Goal: Task Accomplishment & Management: Use online tool/utility

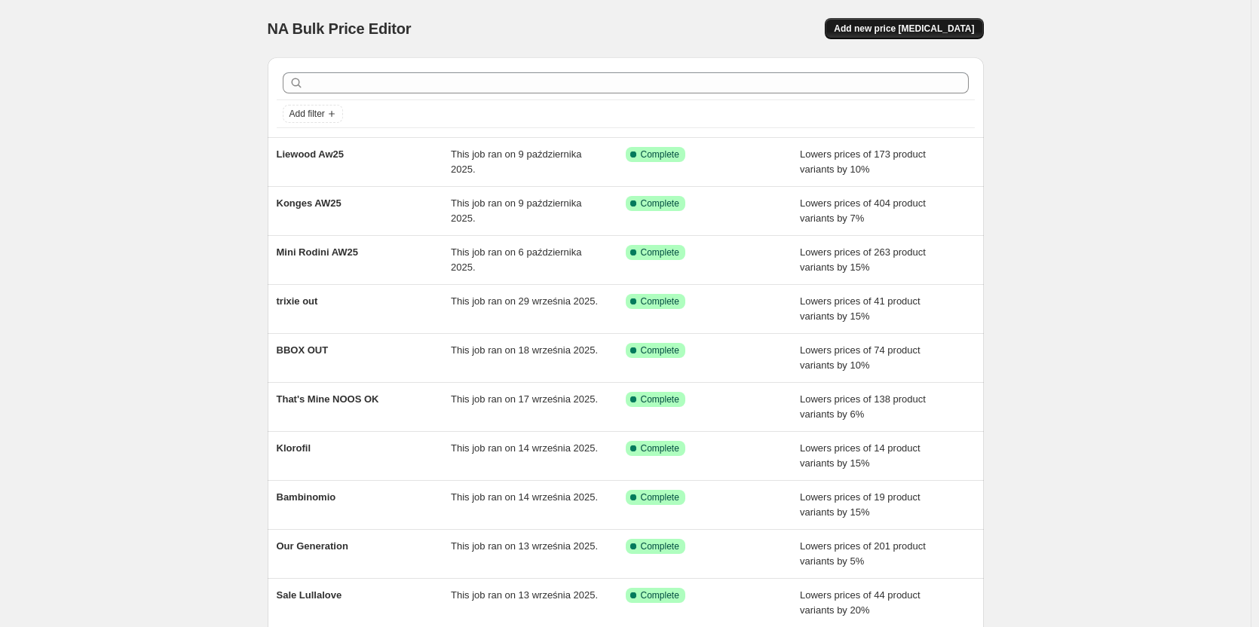
click at [881, 29] on span "Add new price [MEDICAL_DATA]" at bounding box center [904, 29] width 140 height 12
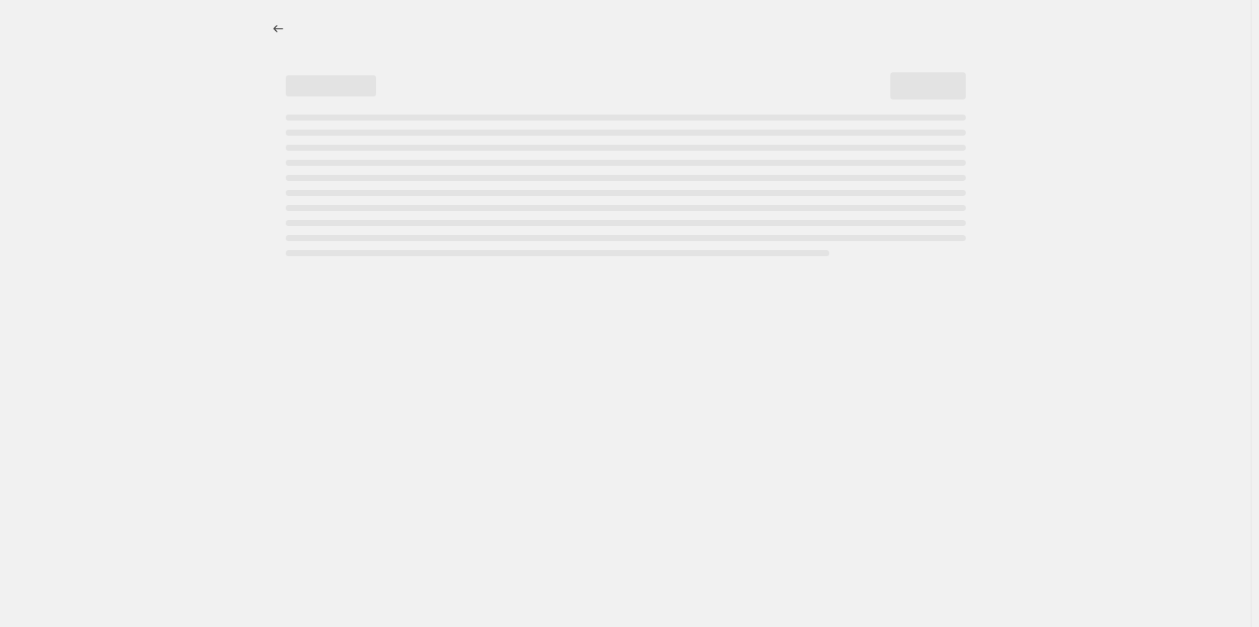
select select "percentage"
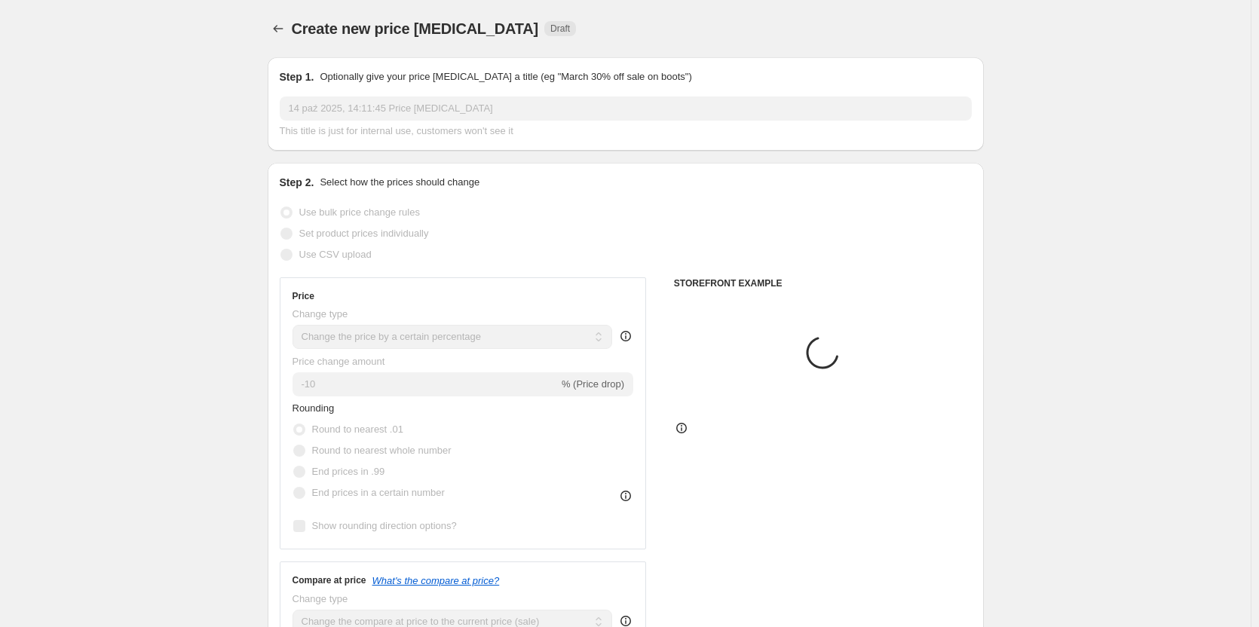
click at [403, 112] on input "14 paź 2025, 14:11:45 Price [MEDICAL_DATA]" at bounding box center [626, 108] width 692 height 24
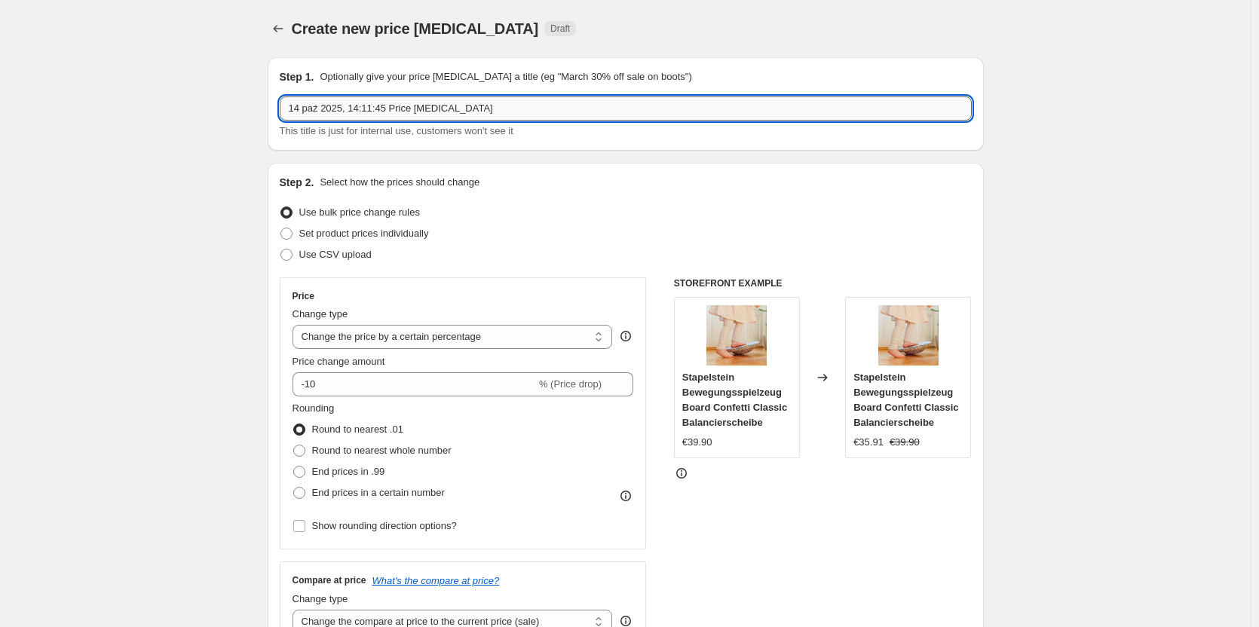
click at [403, 112] on input "14 paź 2025, 14:11:45 Price [MEDICAL_DATA]" at bounding box center [626, 108] width 692 height 24
type input "didriksons"
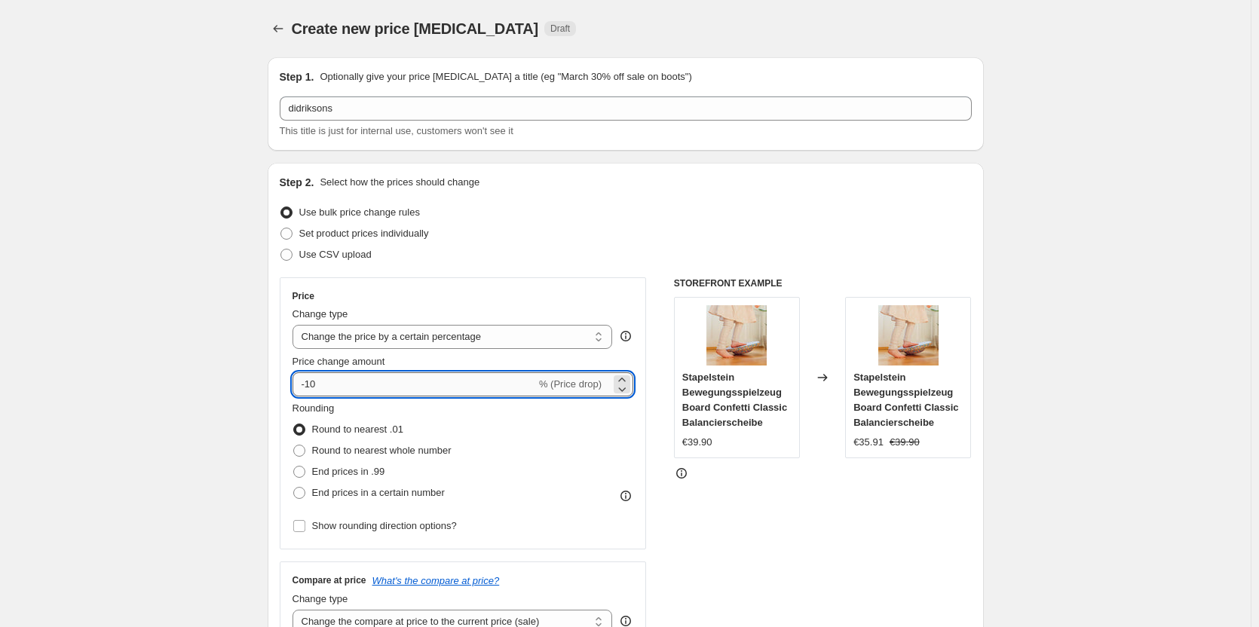
click at [333, 384] on input "-10" at bounding box center [415, 384] width 244 height 24
type input "-13"
click at [303, 531] on input "Show rounding direction options?" at bounding box center [299, 526] width 12 height 12
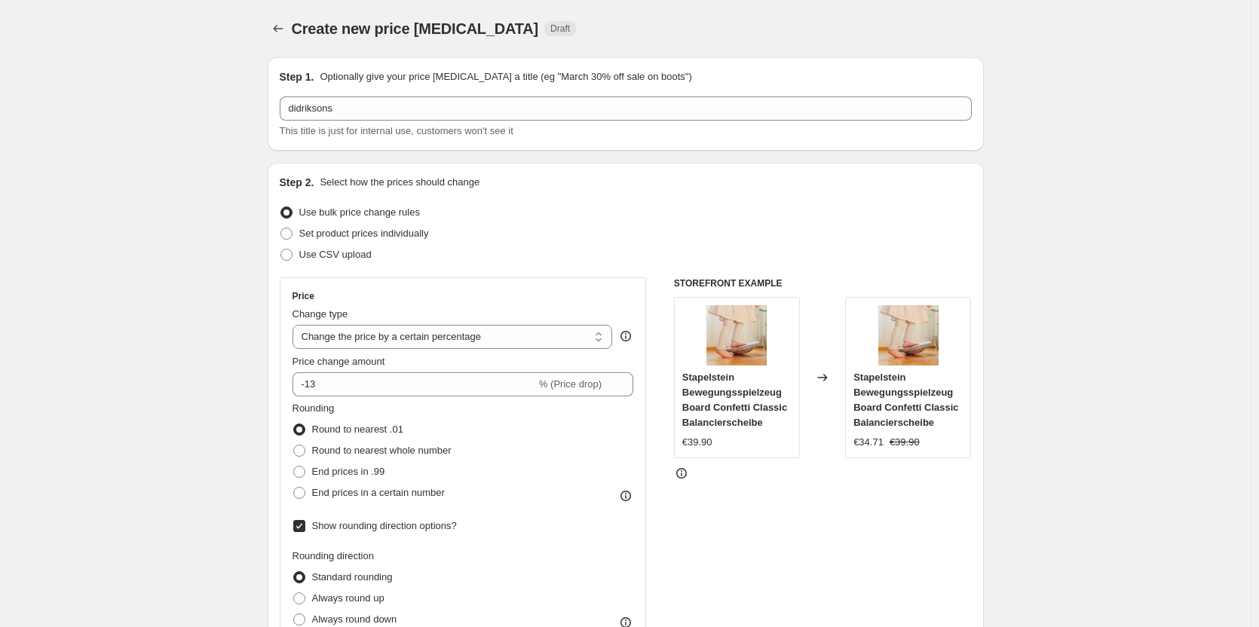
scroll to position [302, 0]
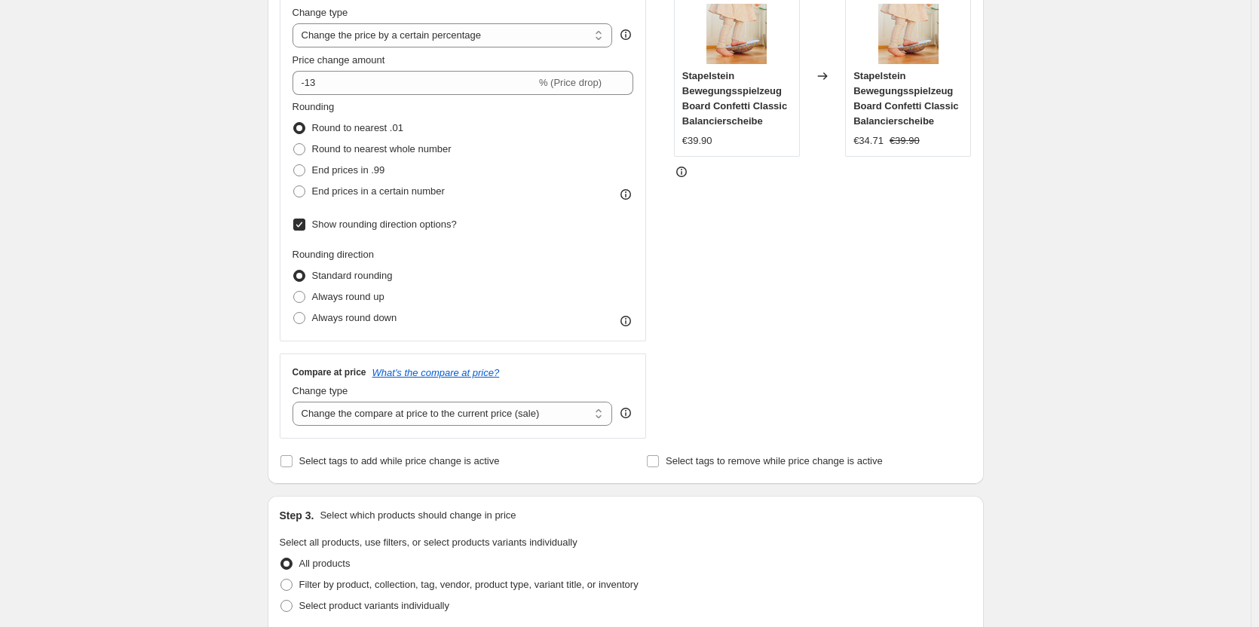
click at [301, 228] on input "Show rounding direction options?" at bounding box center [299, 225] width 12 height 12
checkbox input "false"
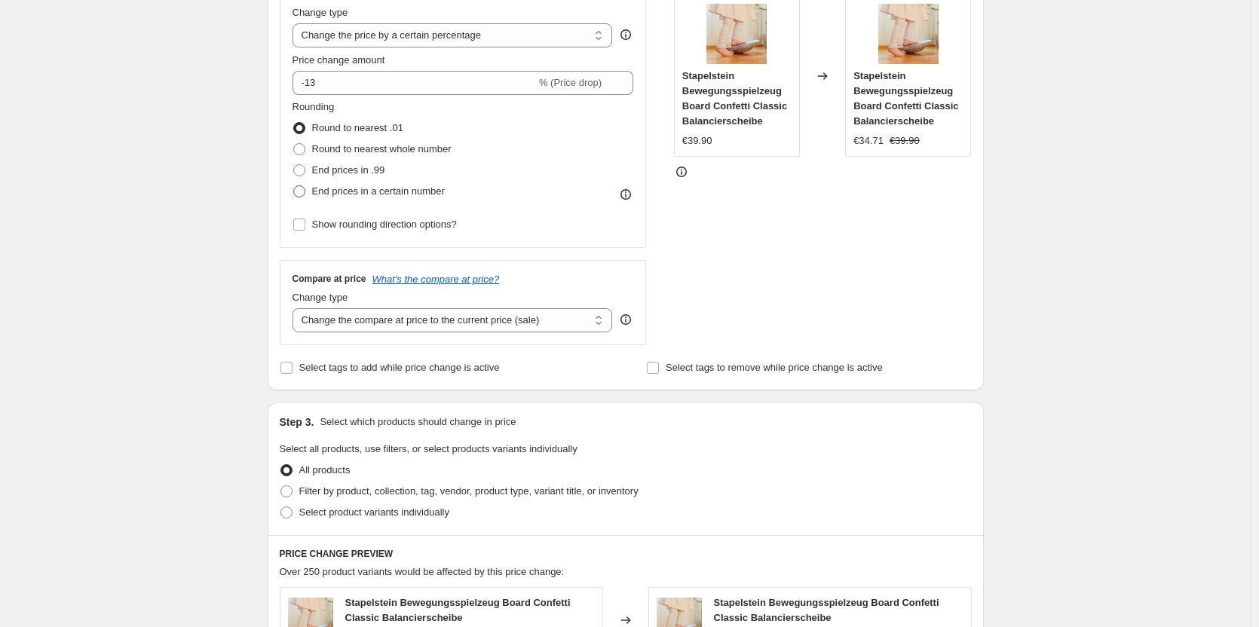
click at [305, 188] on span at bounding box center [299, 191] width 12 height 12
click at [294, 186] on input "End prices in a certain number" at bounding box center [293, 185] width 1 height 1
radio input "true"
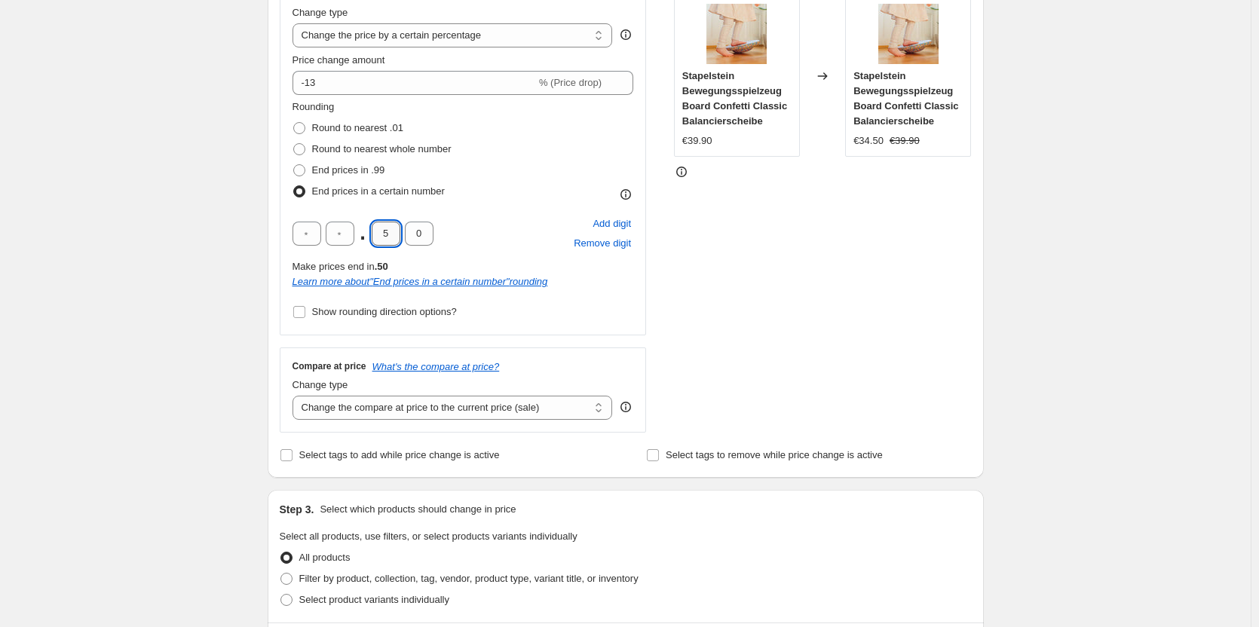
drag, startPoint x: 383, startPoint y: 232, endPoint x: 395, endPoint y: 233, distance: 12.1
click at [395, 233] on input "5" at bounding box center [386, 234] width 29 height 24
type input "9"
drag, startPoint x: 286, startPoint y: 236, endPoint x: 250, endPoint y: 240, distance: 36.4
click at [282, 236] on div "Step 2. Select how the prices should change Use bulk price change rules Set pro…" at bounding box center [626, 169] width 716 height 617
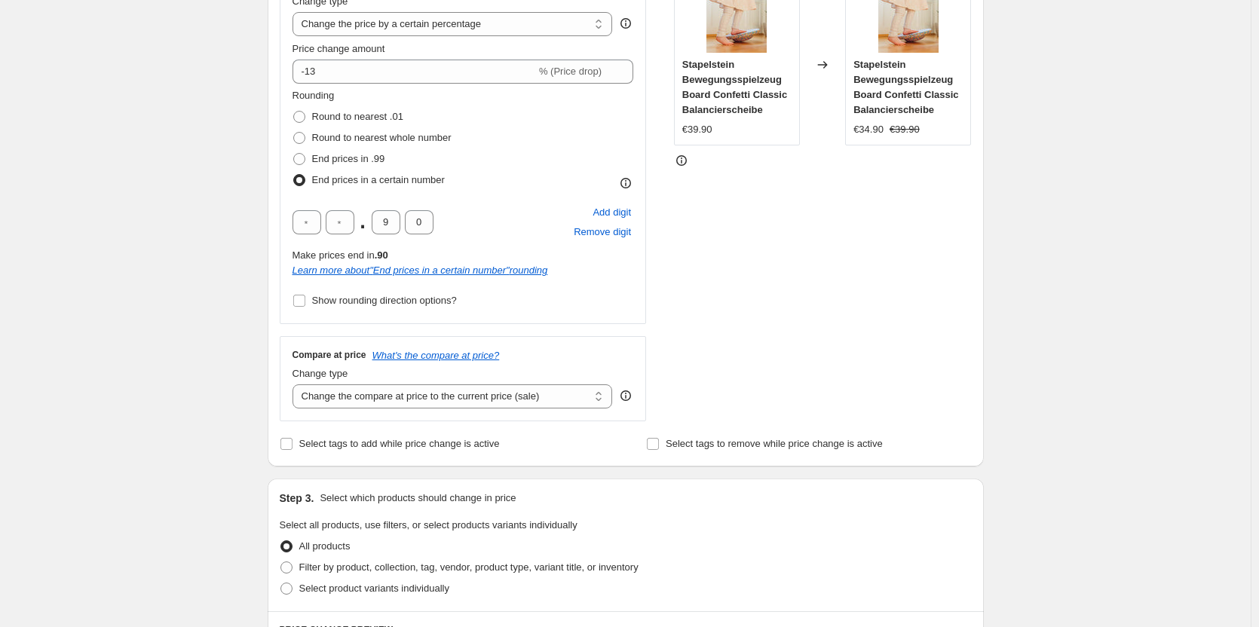
scroll to position [678, 0]
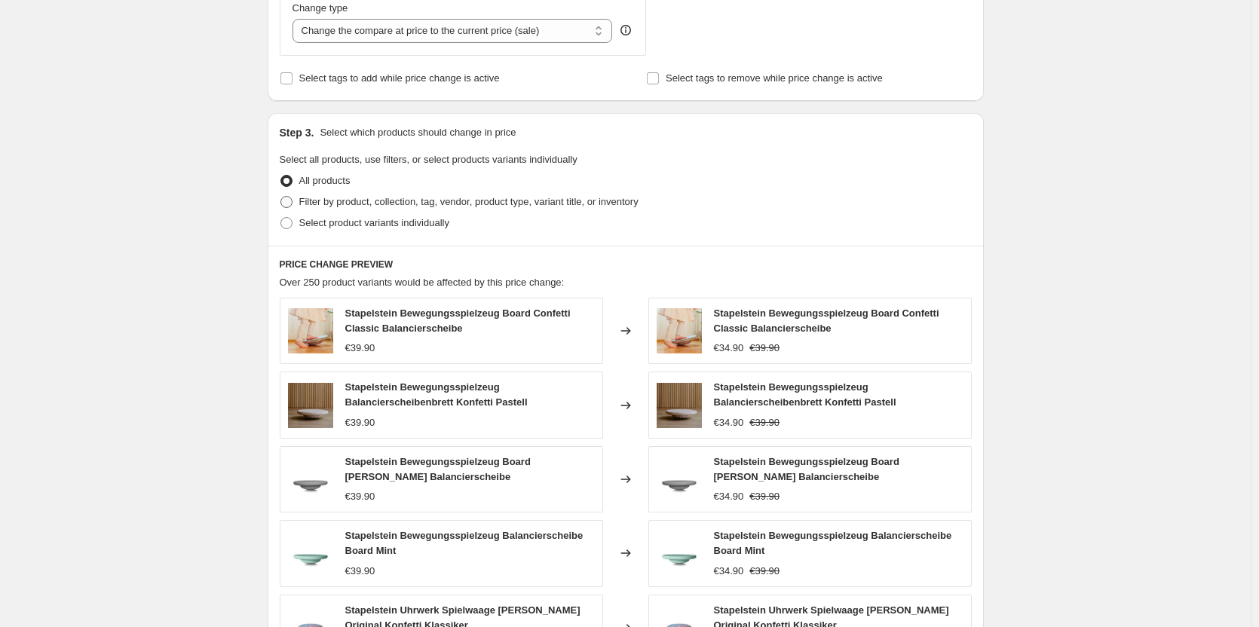
click at [289, 200] on span at bounding box center [286, 202] width 12 height 12
click at [281, 197] on input "Filter by product, collection, tag, vendor, product type, variant title, or inv…" at bounding box center [280, 196] width 1 height 1
radio input "true"
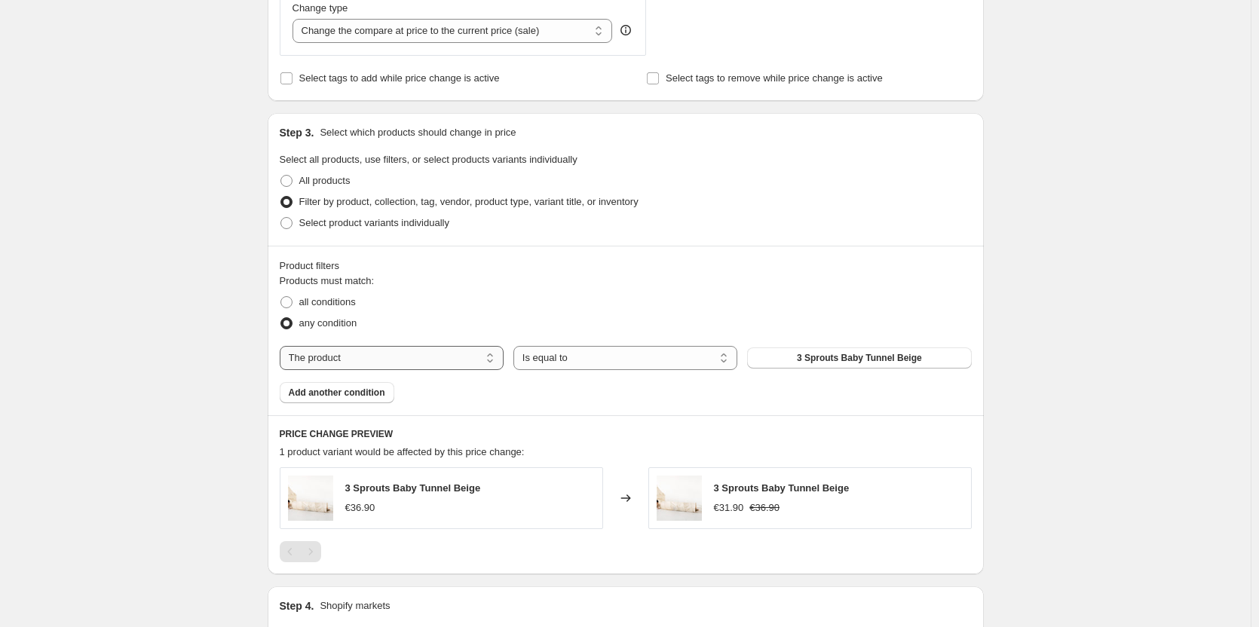
click at [370, 360] on select "The product The product's collection The product's tag The product's vendor The…" at bounding box center [392, 358] width 224 height 24
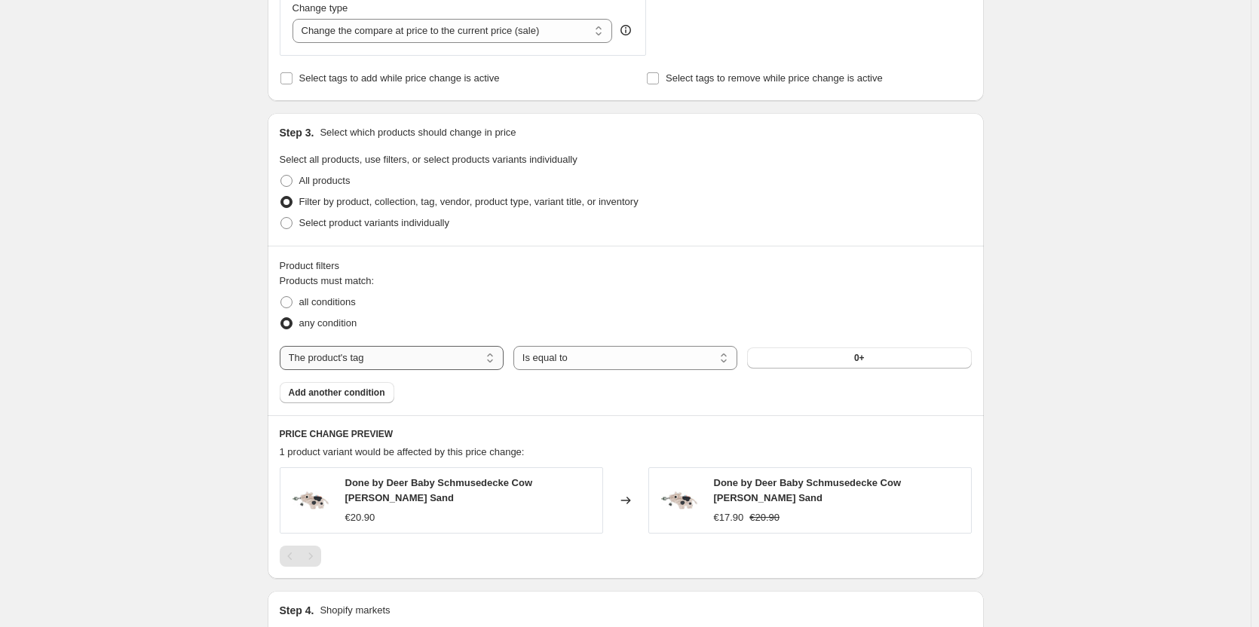
drag, startPoint x: 365, startPoint y: 359, endPoint x: 362, endPoint y: 369, distance: 11.0
click at [365, 359] on select "The product The product's collection The product's tag The product's vendor The…" at bounding box center [392, 358] width 224 height 24
select select "vendor"
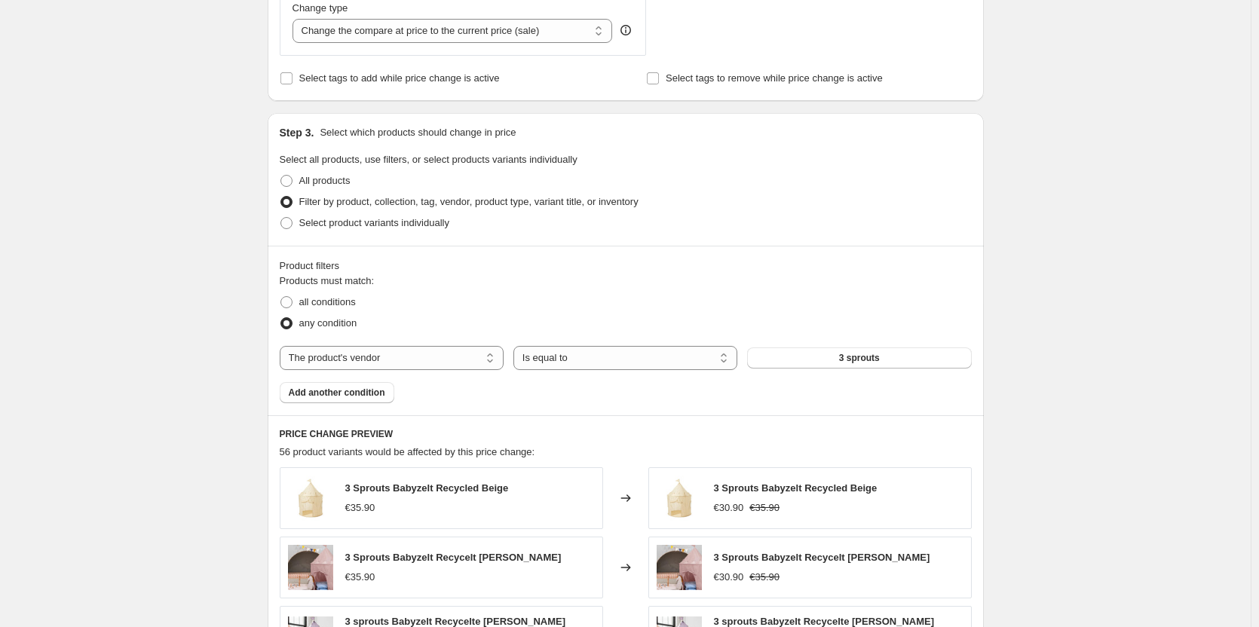
click at [841, 361] on button "3 sprouts" at bounding box center [859, 358] width 224 height 21
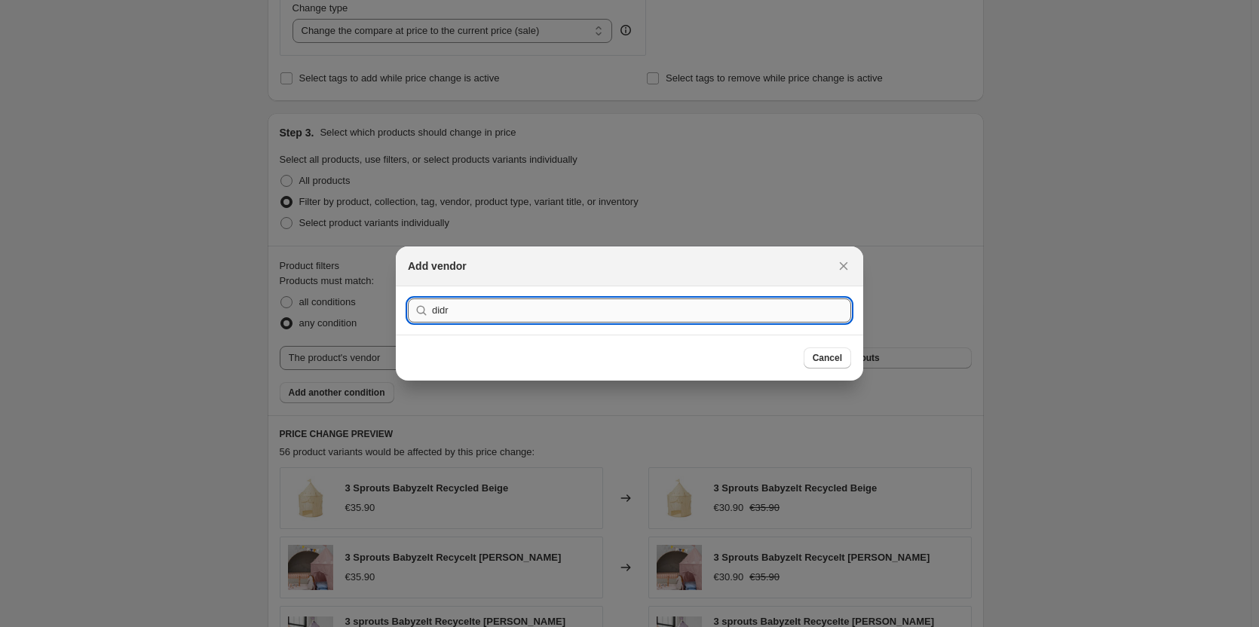
type input "didr"
click at [408, 286] on button "Submit" at bounding box center [429, 294] width 43 height 16
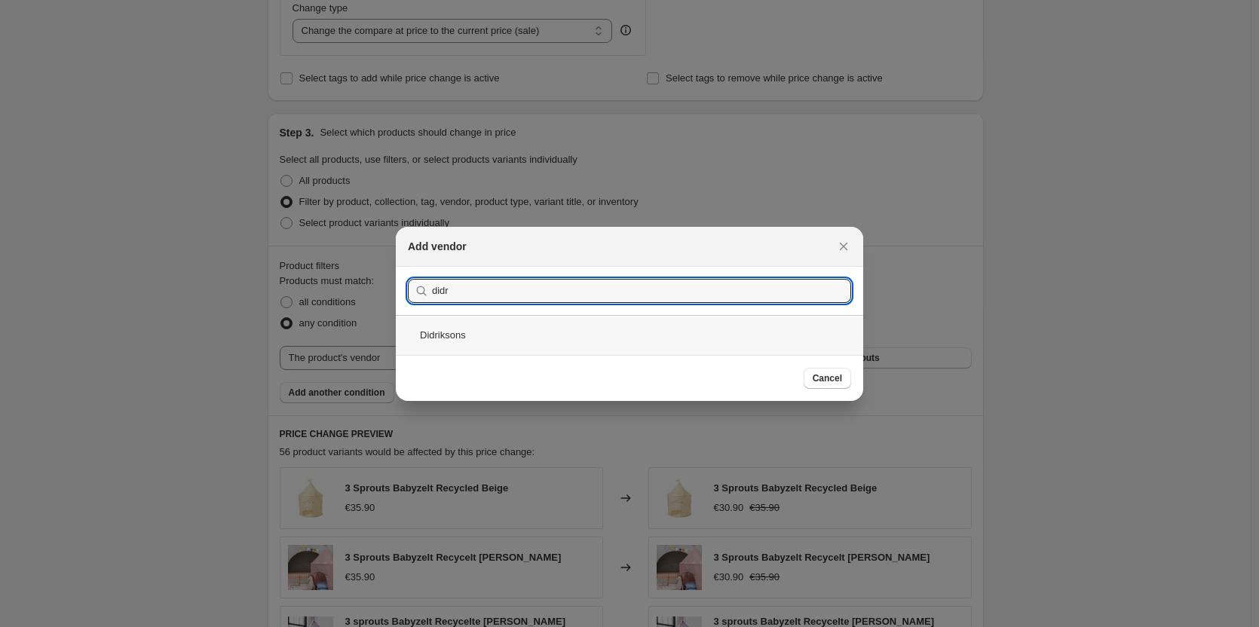
click at [472, 341] on div "Didriksons" at bounding box center [629, 335] width 467 height 40
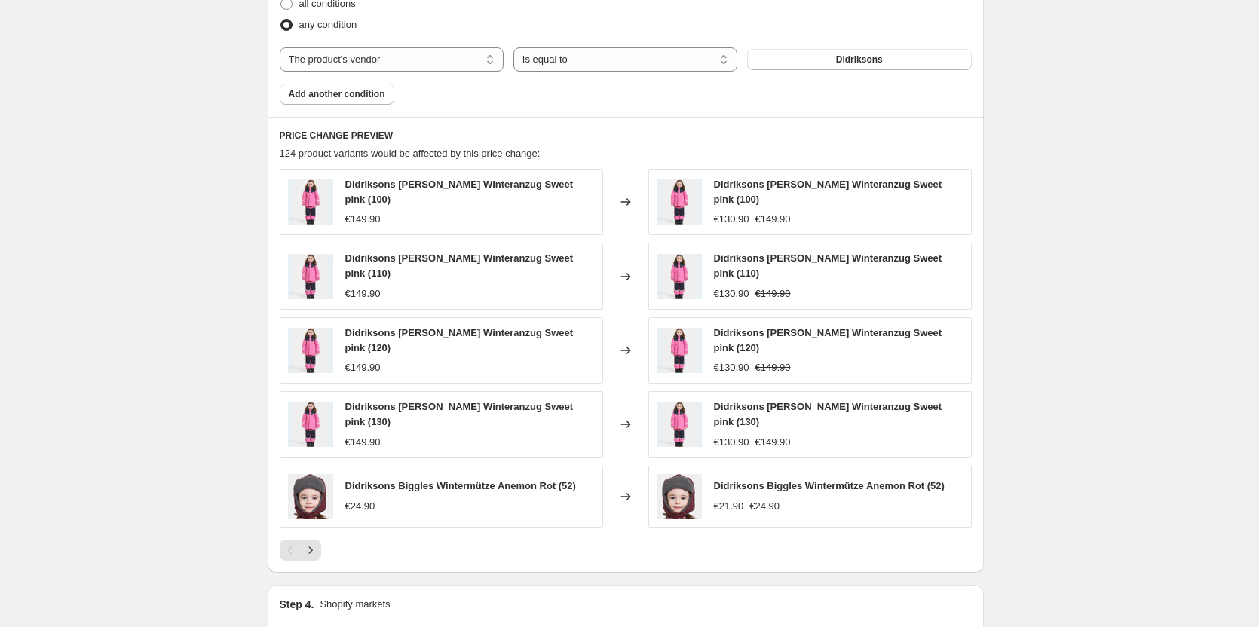
scroll to position [1222, 0]
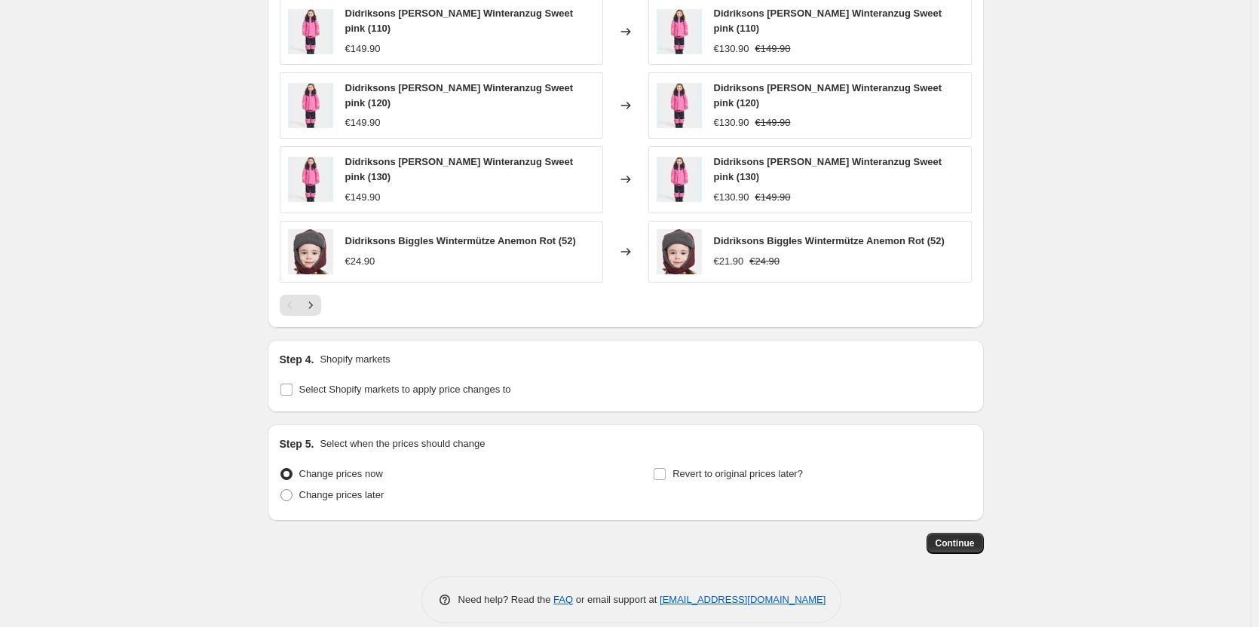
drag, startPoint x: 288, startPoint y: 369, endPoint x: 291, endPoint y: 391, distance: 21.3
click at [288, 384] on input "Select Shopify markets to apply price changes to" at bounding box center [286, 390] width 12 height 12
checkbox input "true"
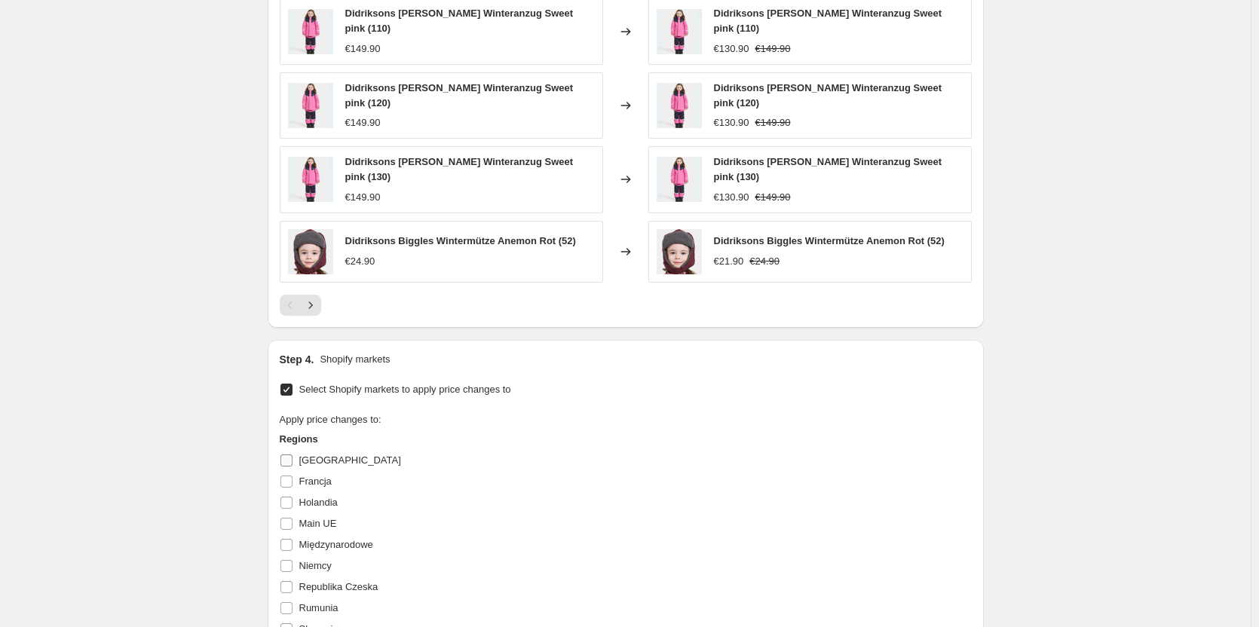
click at [292, 455] on input "[GEOGRAPHIC_DATA]" at bounding box center [286, 461] width 12 height 12
checkbox input "true"
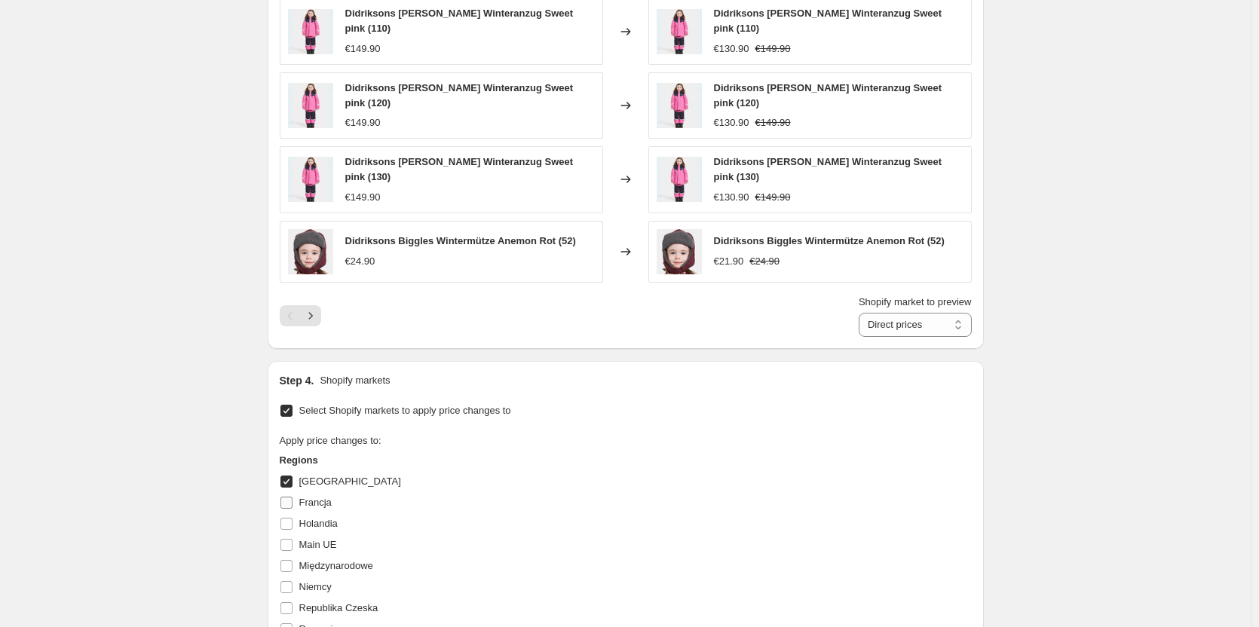
click at [290, 497] on input "Francja" at bounding box center [286, 503] width 12 height 12
checkbox input "true"
click at [289, 518] on input "Holandia" at bounding box center [286, 524] width 12 height 12
checkbox input "true"
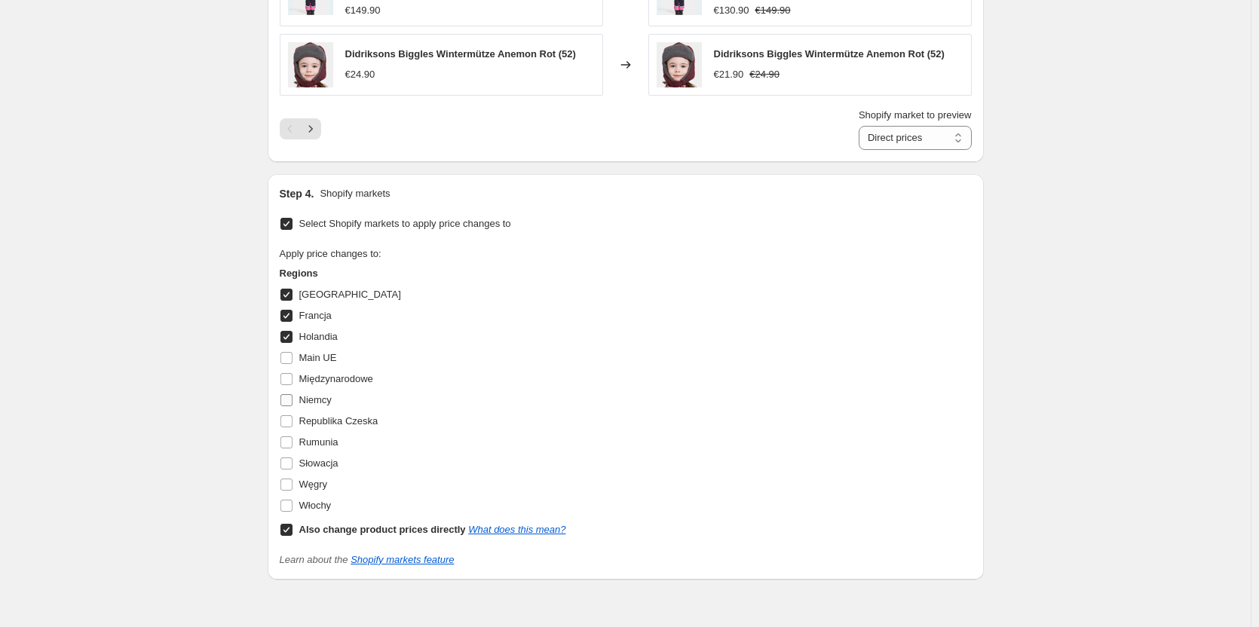
scroll to position [1524, 0]
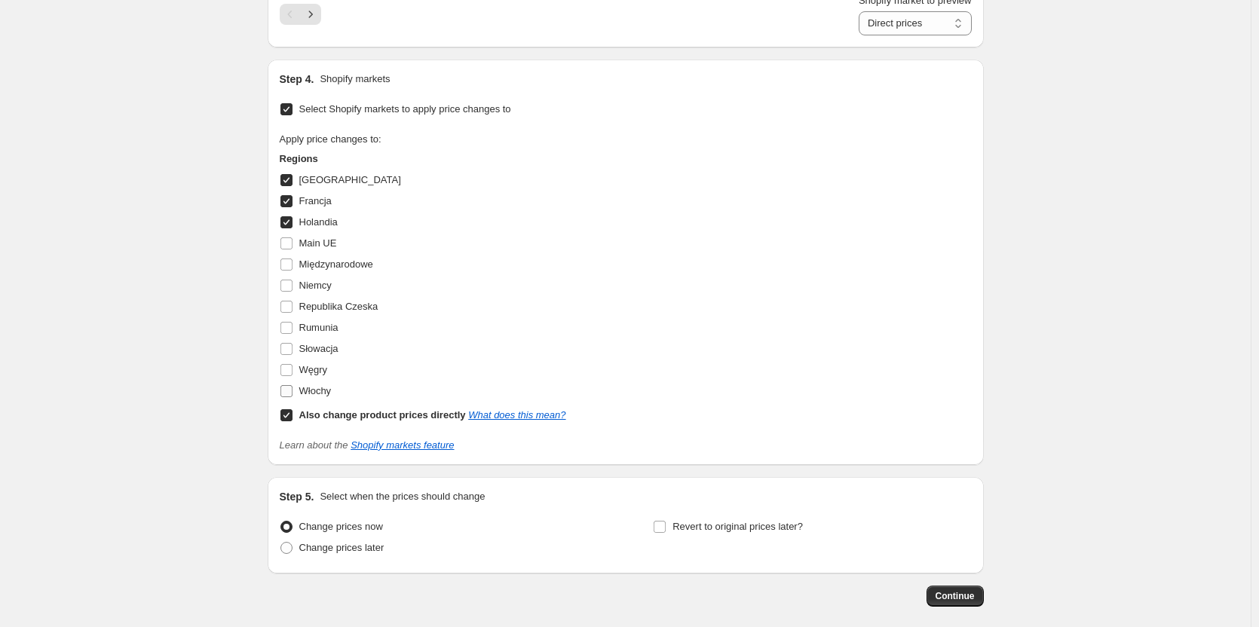
click at [297, 381] on label "Włochy" at bounding box center [306, 391] width 52 height 21
click at [293, 385] on input "Włochy" at bounding box center [286, 391] width 12 height 12
checkbox input "true"
click at [289, 343] on input "Słowacja" at bounding box center [286, 349] width 12 height 12
checkbox input "true"
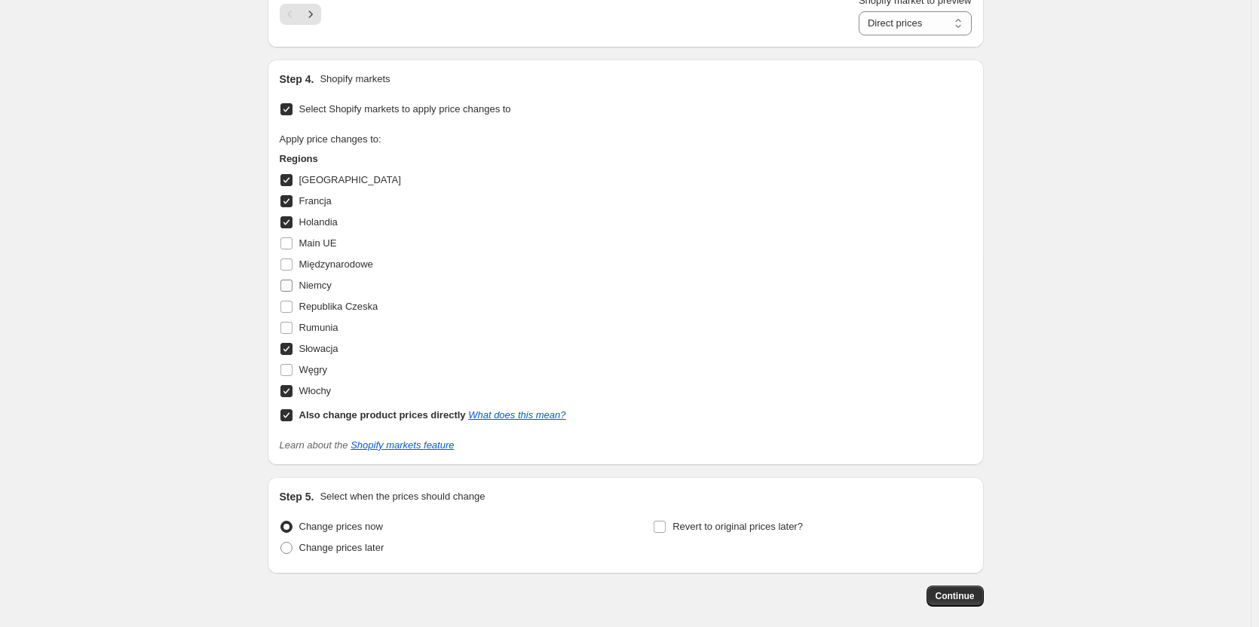
click at [289, 280] on input "Niemcy" at bounding box center [286, 286] width 12 height 12
checkbox input "true"
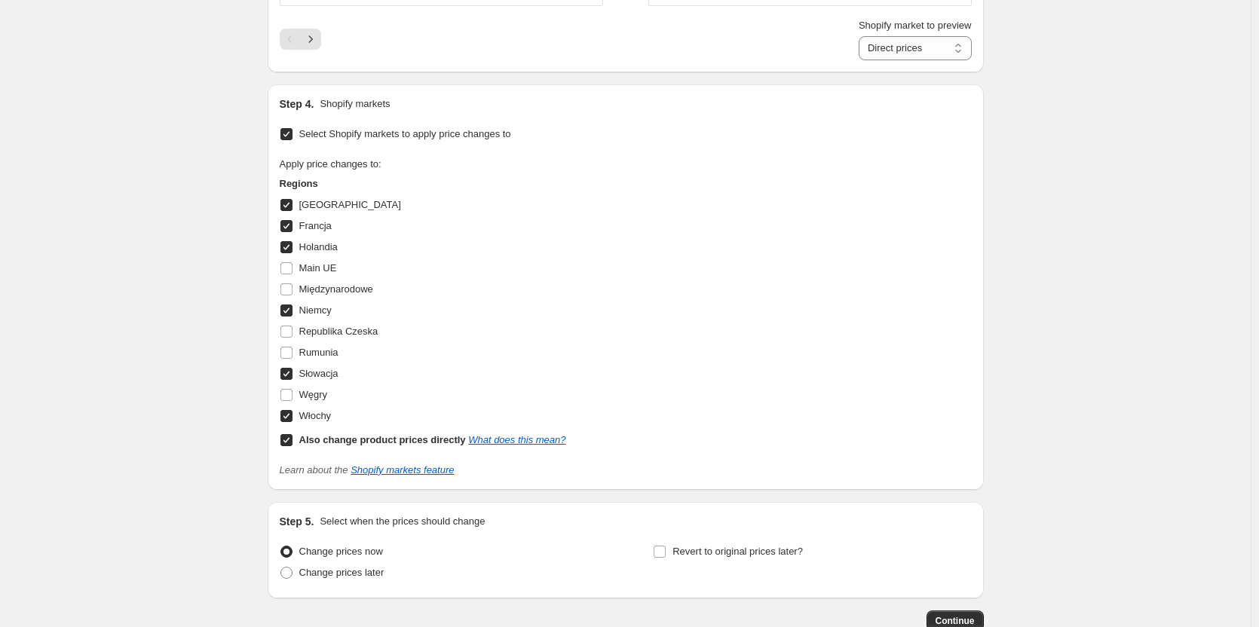
scroll to position [1576, 0]
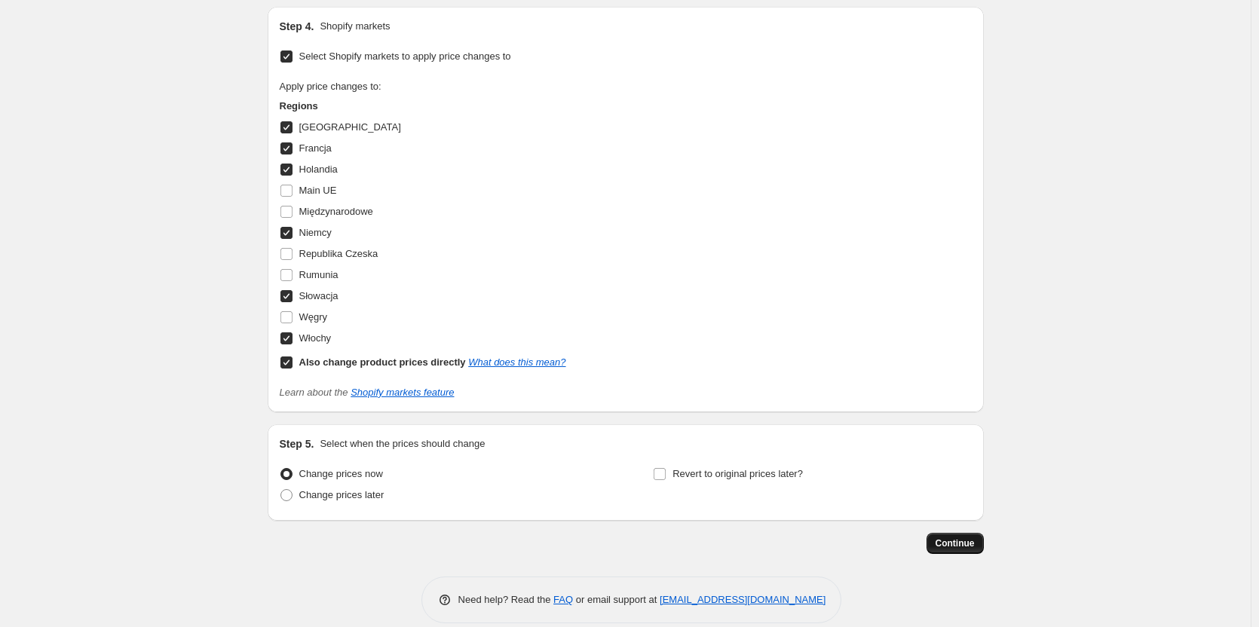
click at [950, 538] on span "Continue" at bounding box center [955, 544] width 39 height 12
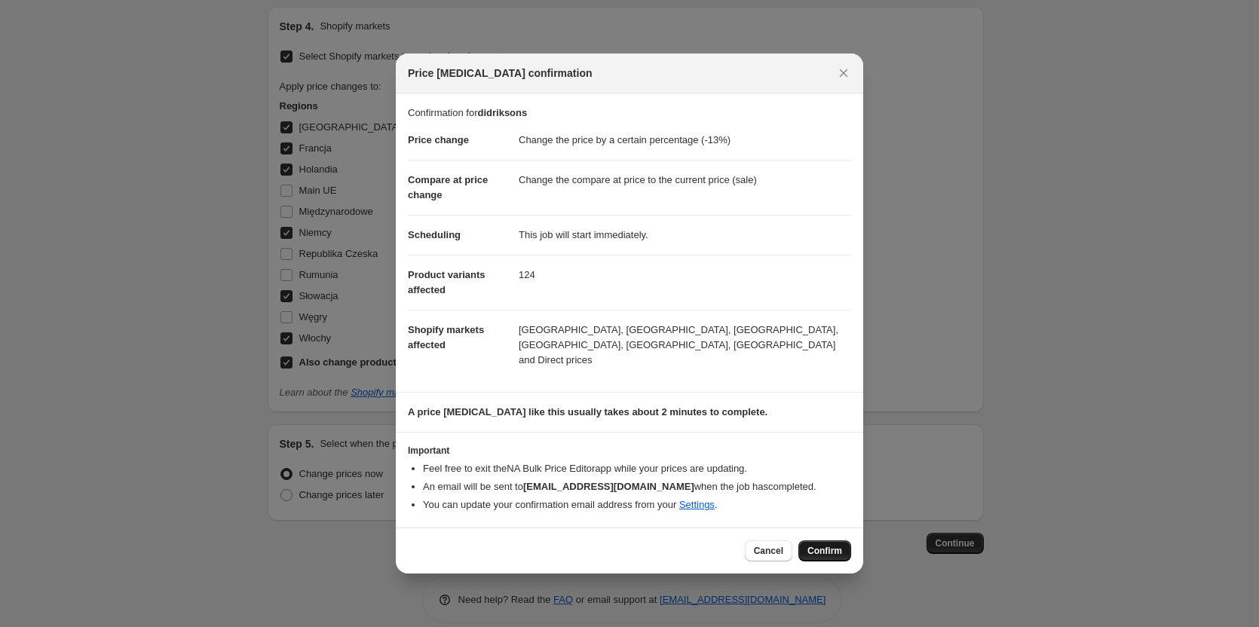
click at [819, 546] on span "Confirm" at bounding box center [824, 551] width 35 height 12
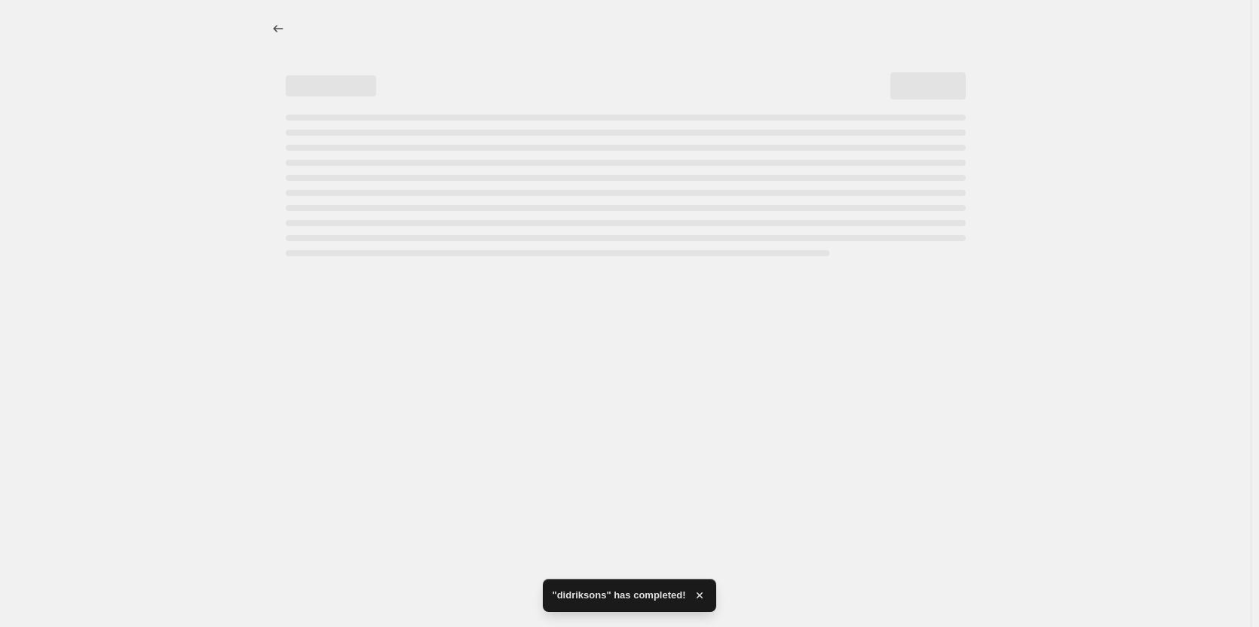
select select "percentage"
select select "vendor"
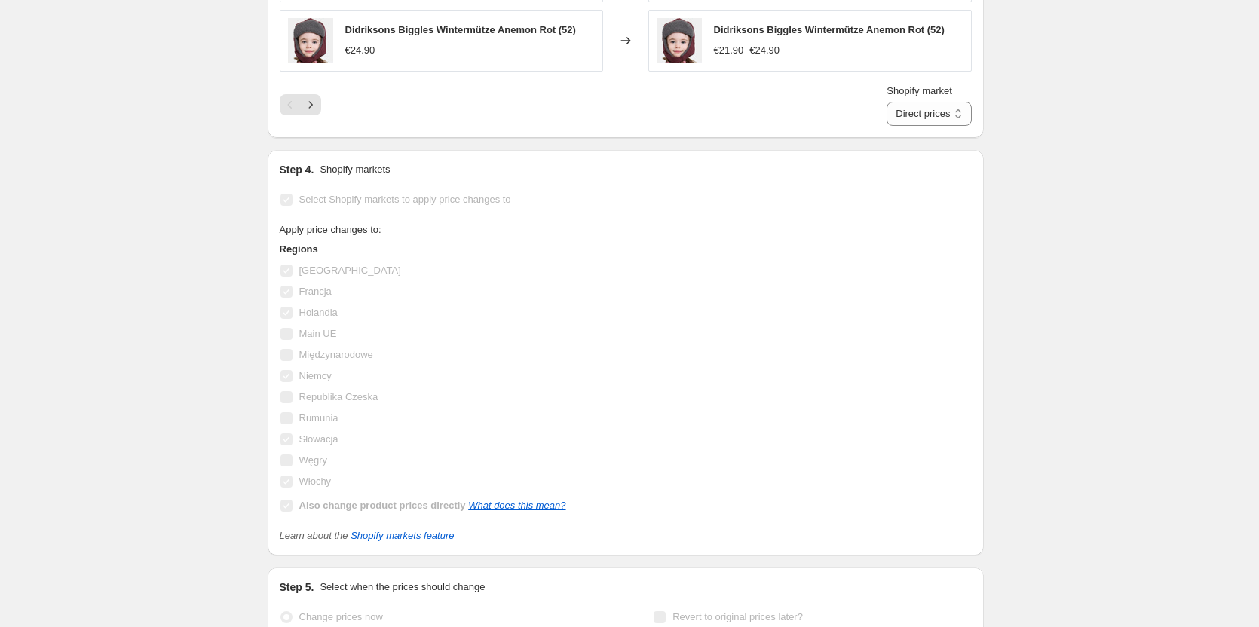
scroll to position [0, 0]
